Goal: Information Seeking & Learning: Learn about a topic

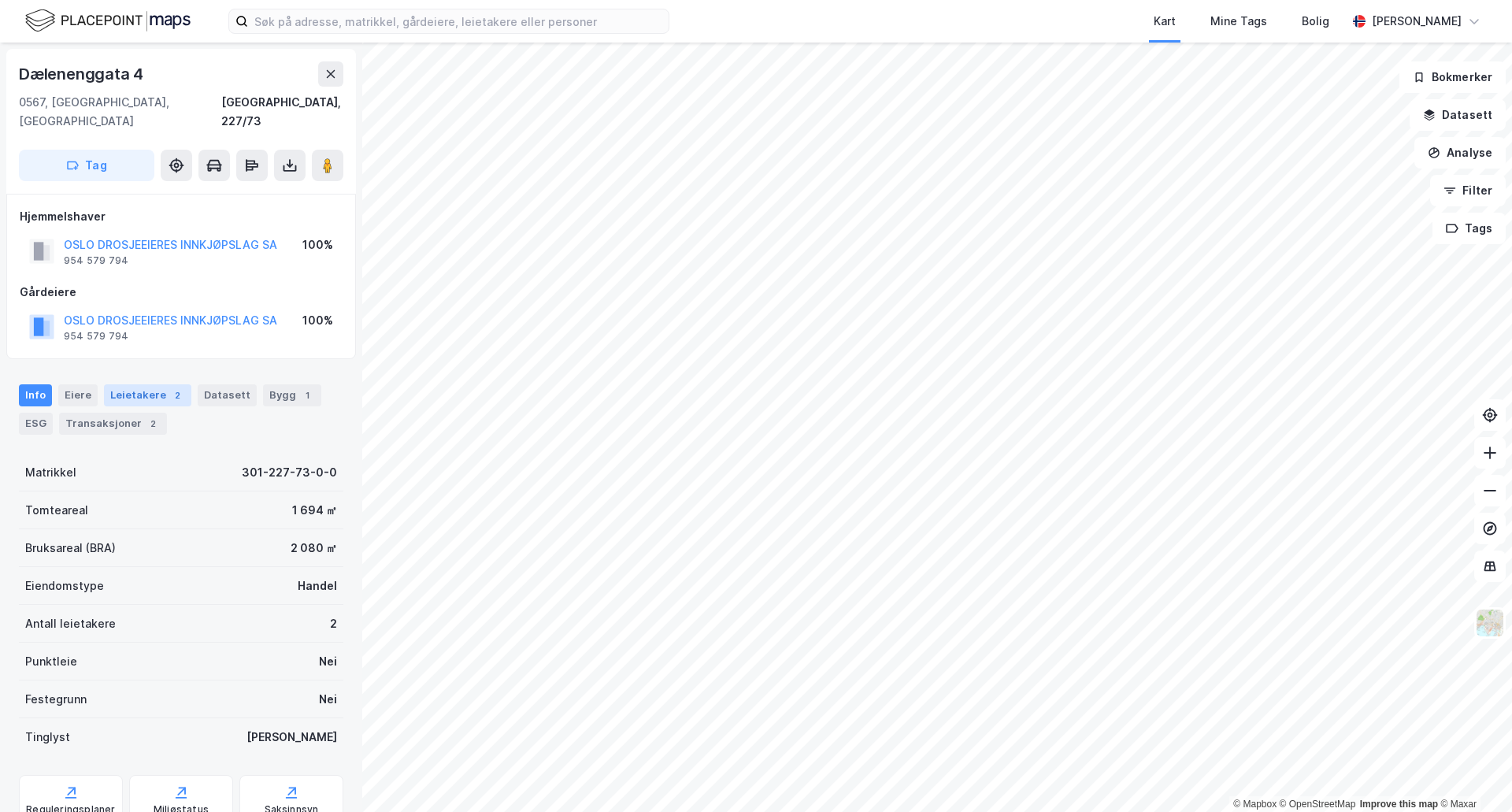
click at [137, 384] on div "Leietakere 2" at bounding box center [147, 395] width 87 height 22
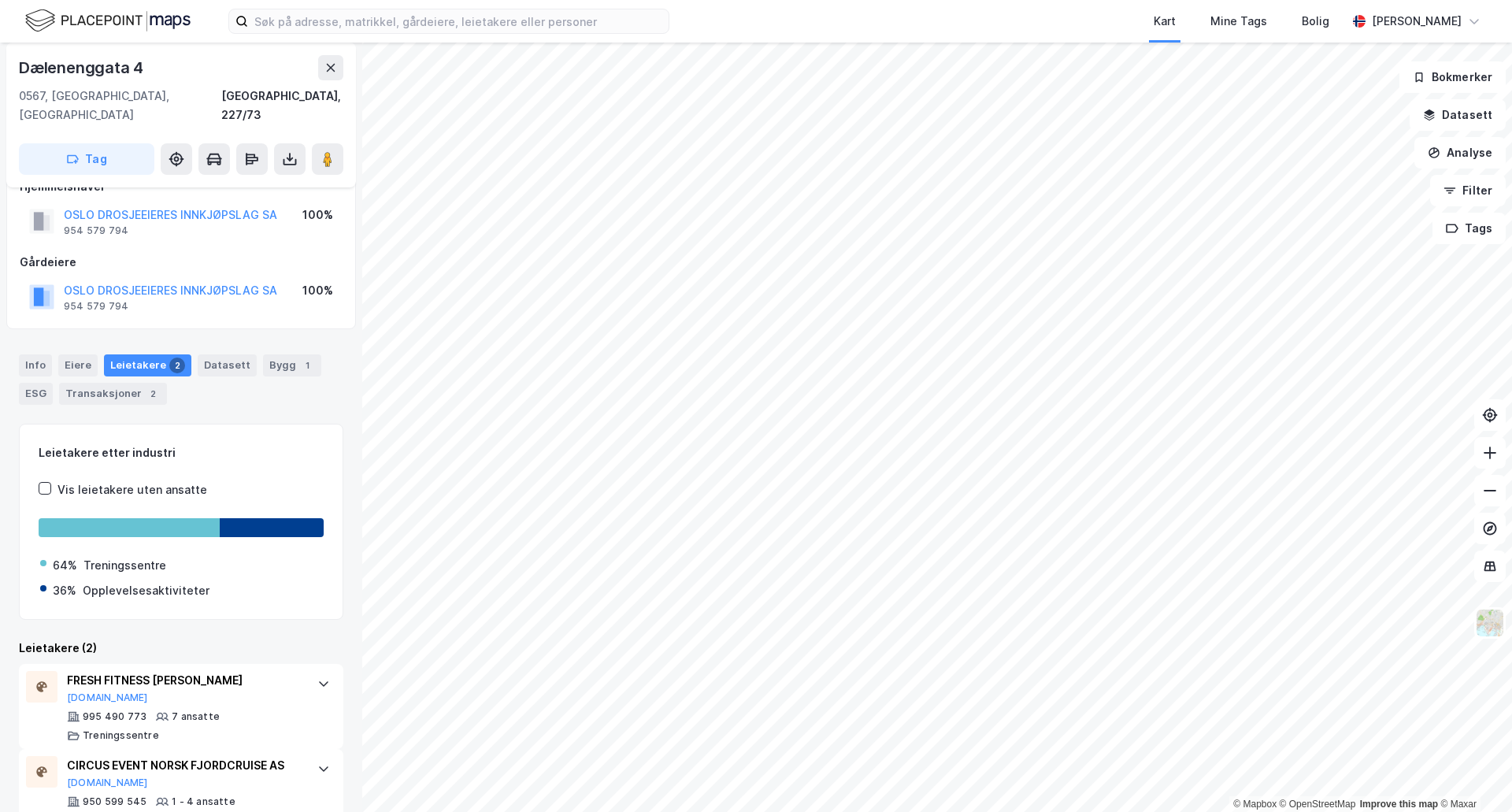
scroll to position [52, 0]
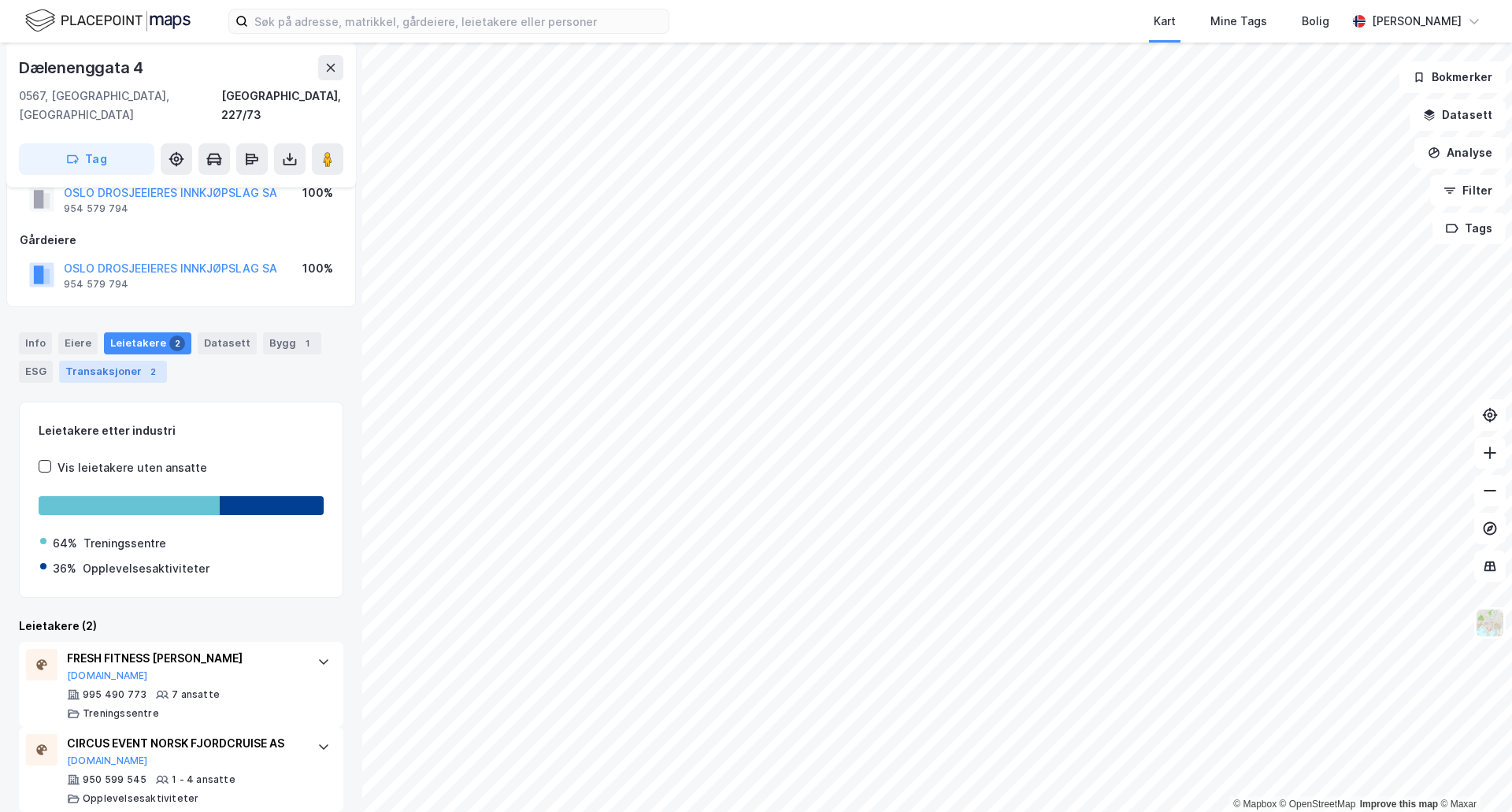
click at [119, 361] on div "Transaksjoner 2" at bounding box center [113, 371] width 107 height 22
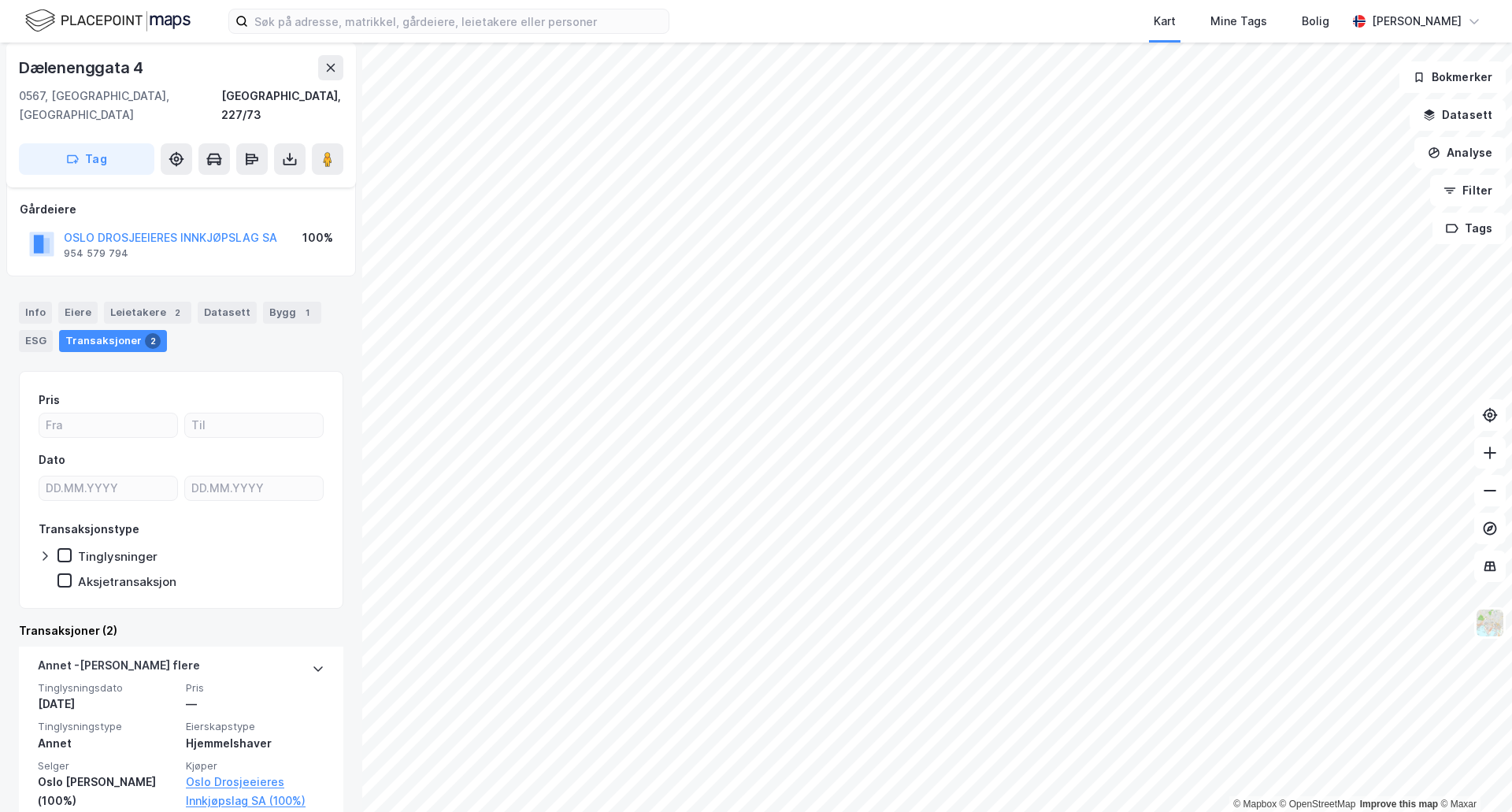
scroll to position [264, 0]
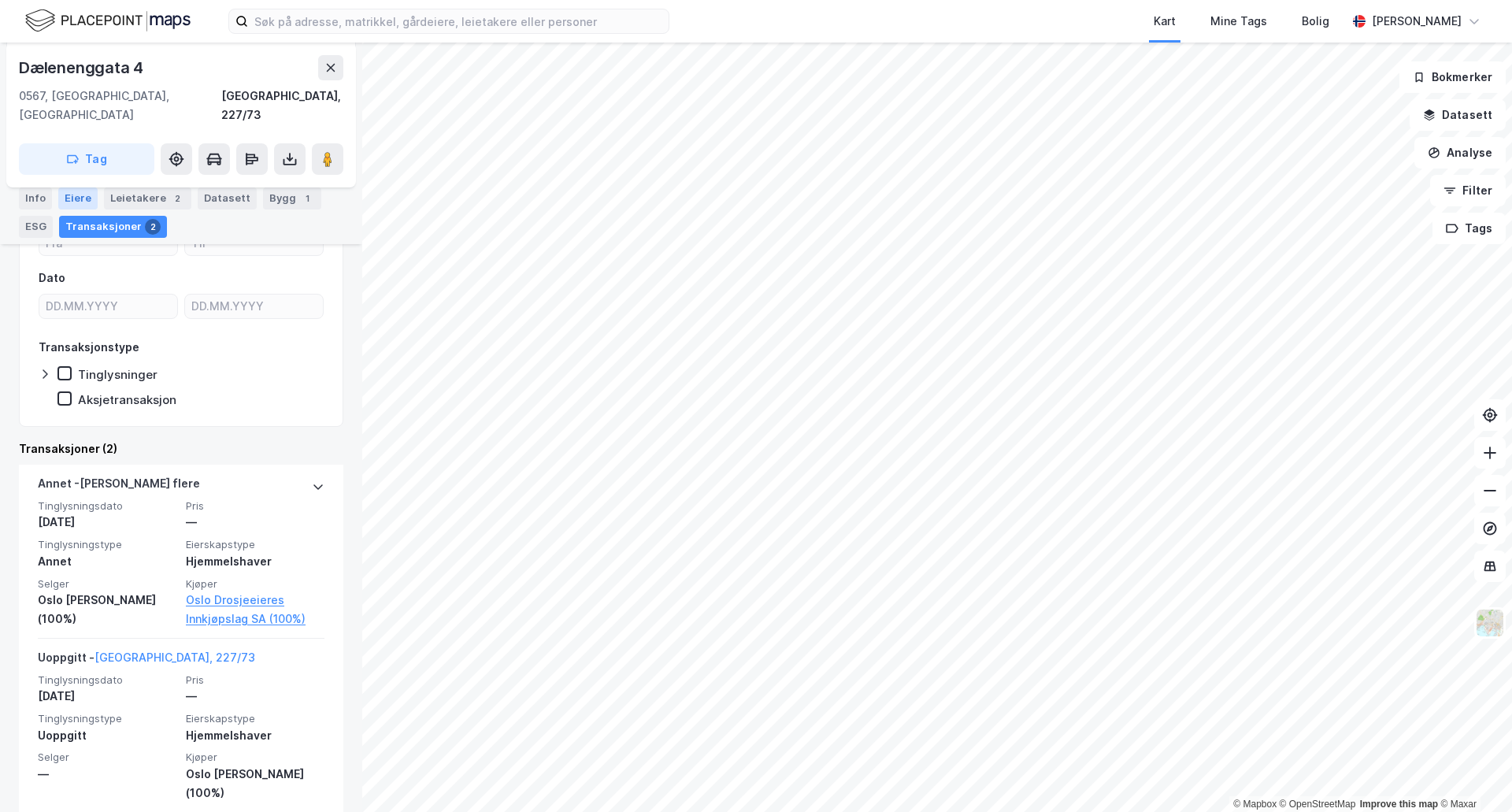
click at [77, 199] on div "Eiere" at bounding box center [78, 198] width 40 height 22
